Goal: Navigation & Orientation: Go to known website

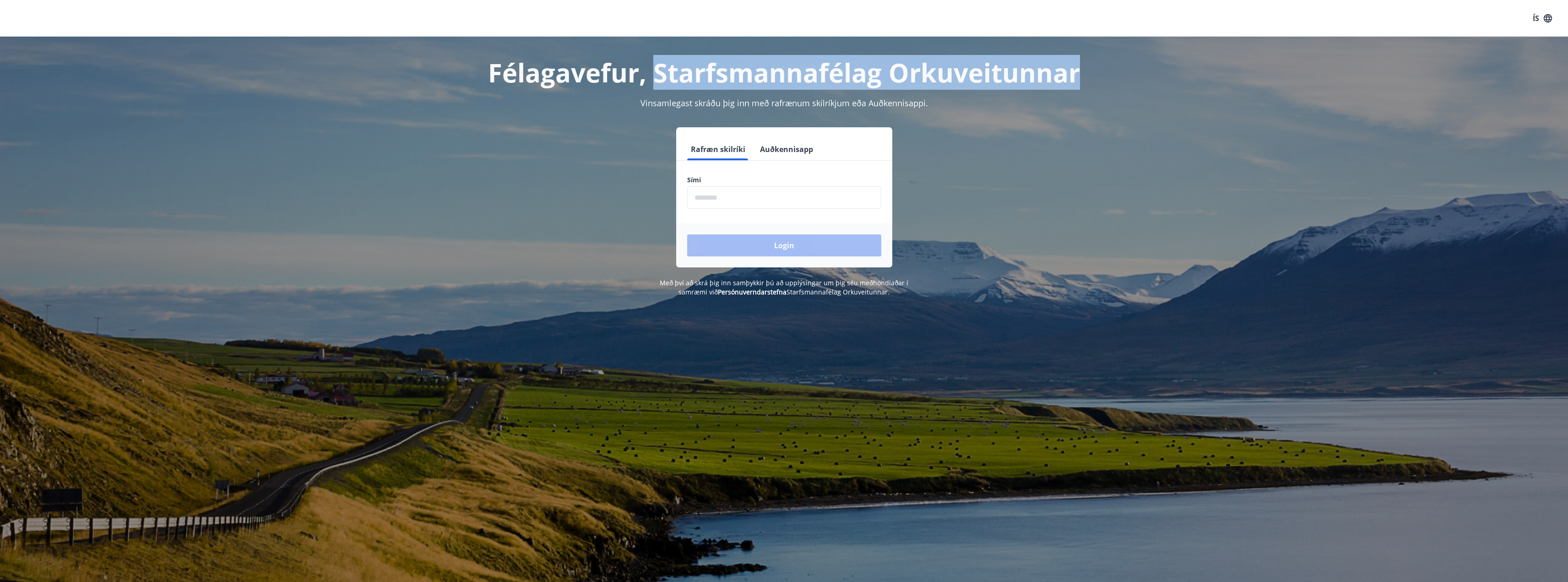
drag, startPoint x: 660, startPoint y: 73, endPoint x: 1090, endPoint y: 88, distance: 430.3
click at [1090, 88] on h1 "Félagavefur, Starfsmannafélag Orkuveitunnar" at bounding box center [784, 72] width 637 height 35
copy h1 "Starfsmannafélag Orkuveitunnar"
